Goal: Entertainment & Leisure: Consume media (video, audio)

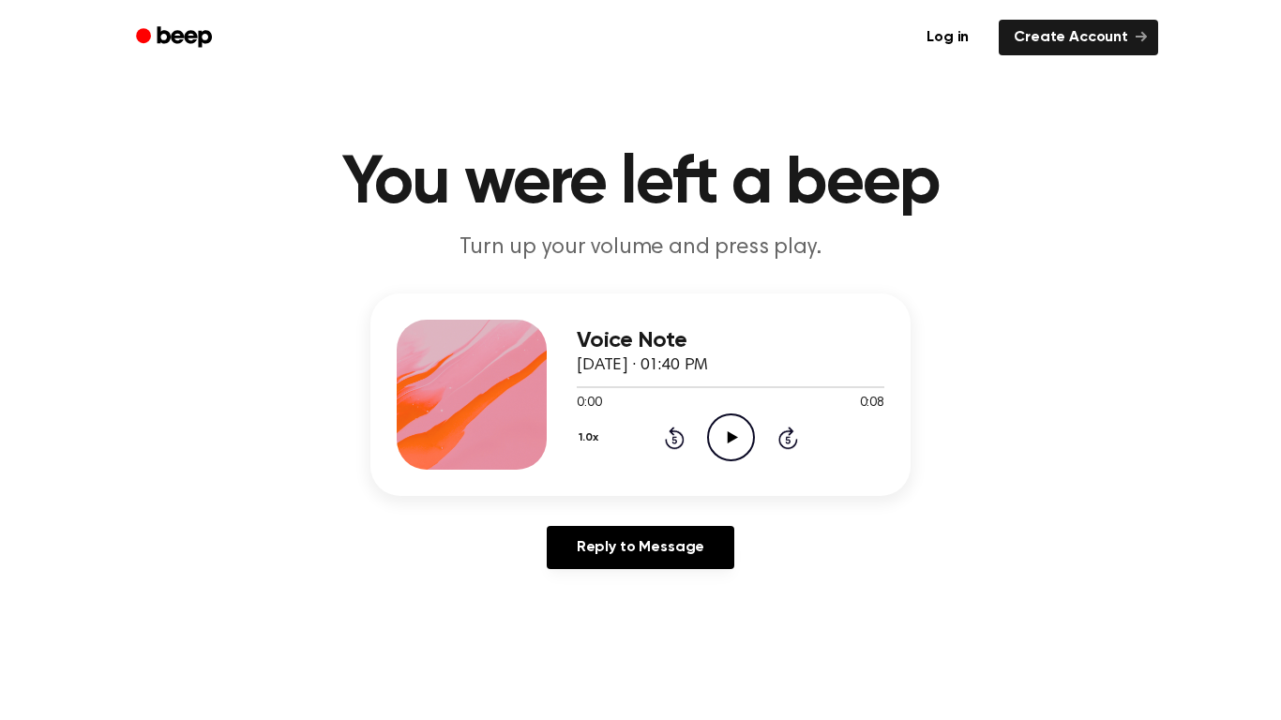
click at [712, 440] on icon "Play Audio" at bounding box center [731, 438] width 48 height 48
click at [719, 431] on icon "Pause Audio" at bounding box center [731, 438] width 48 height 48
click at [719, 457] on icon "Play Audio" at bounding box center [731, 438] width 48 height 48
click at [741, 446] on icon "Pause Audio" at bounding box center [731, 438] width 48 height 48
click at [741, 446] on icon "Play Audio" at bounding box center [731, 438] width 48 height 48
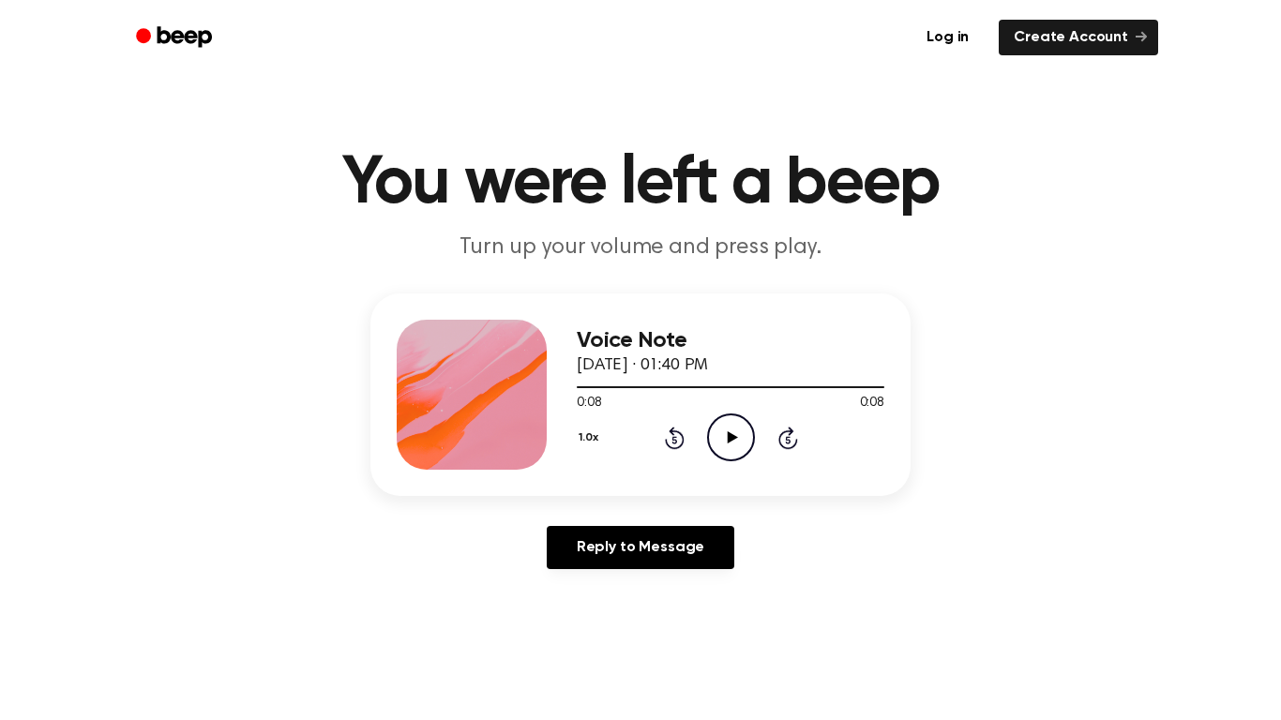
click at [745, 449] on icon "Play Audio" at bounding box center [731, 438] width 48 height 48
